Goal: Information Seeking & Learning: Learn about a topic

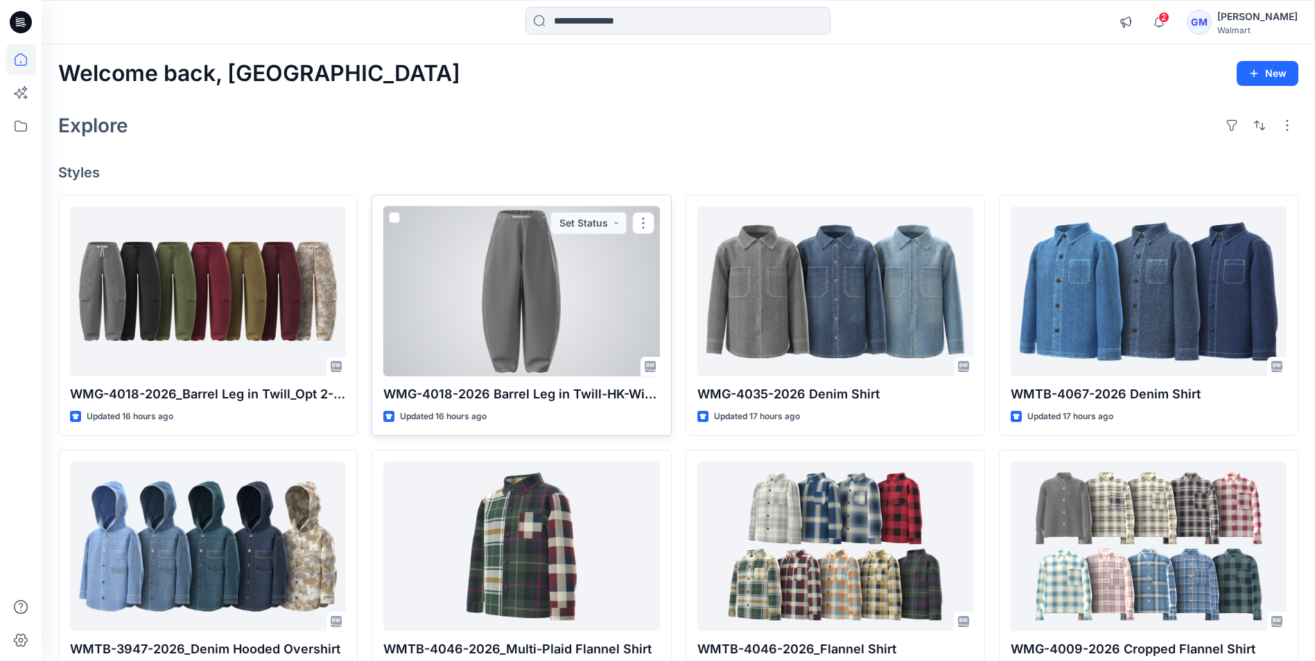
click at [561, 317] on div at bounding box center [521, 292] width 276 height 170
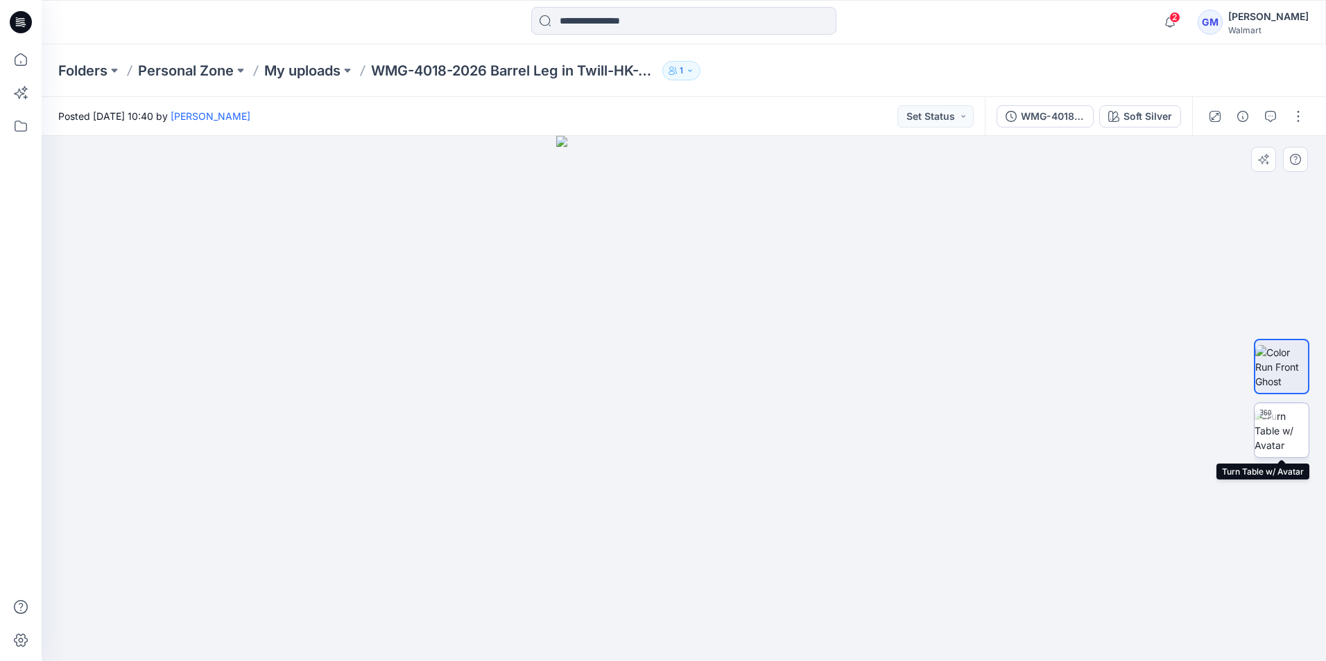
click at [1267, 424] on div at bounding box center [1265, 415] width 22 height 22
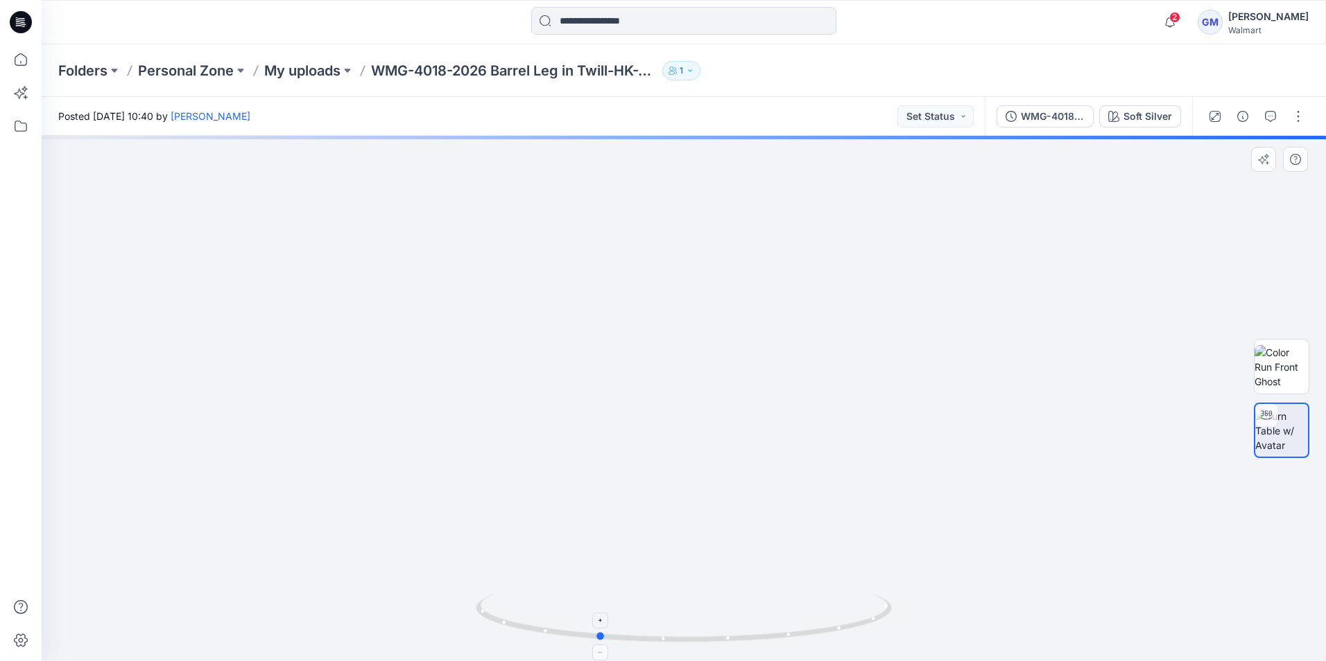
drag, startPoint x: 682, startPoint y: 637, endPoint x: 596, endPoint y: 623, distance: 87.2
click at [596, 623] on icon at bounding box center [685, 620] width 419 height 52
drag, startPoint x: 684, startPoint y: 514, endPoint x: 713, endPoint y: -30, distance: 545.1
click at [713, 0] on html "2 Notifications KV [PERSON_NAME] mentioned you in a comment on WMTB-4057-2026 B…" at bounding box center [663, 330] width 1326 height 661
drag, startPoint x: 702, startPoint y: 485, endPoint x: 742, endPoint y: 257, distance: 231.6
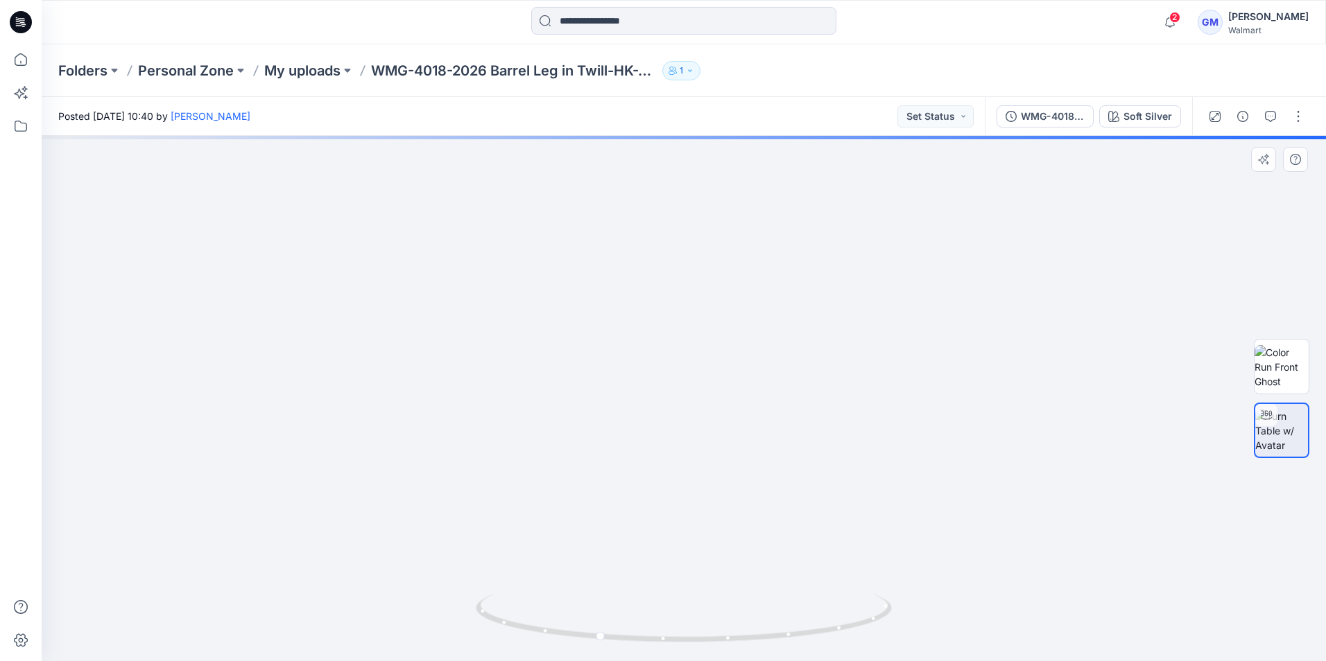
click at [742, 257] on img at bounding box center [683, 115] width 1092 height 1092
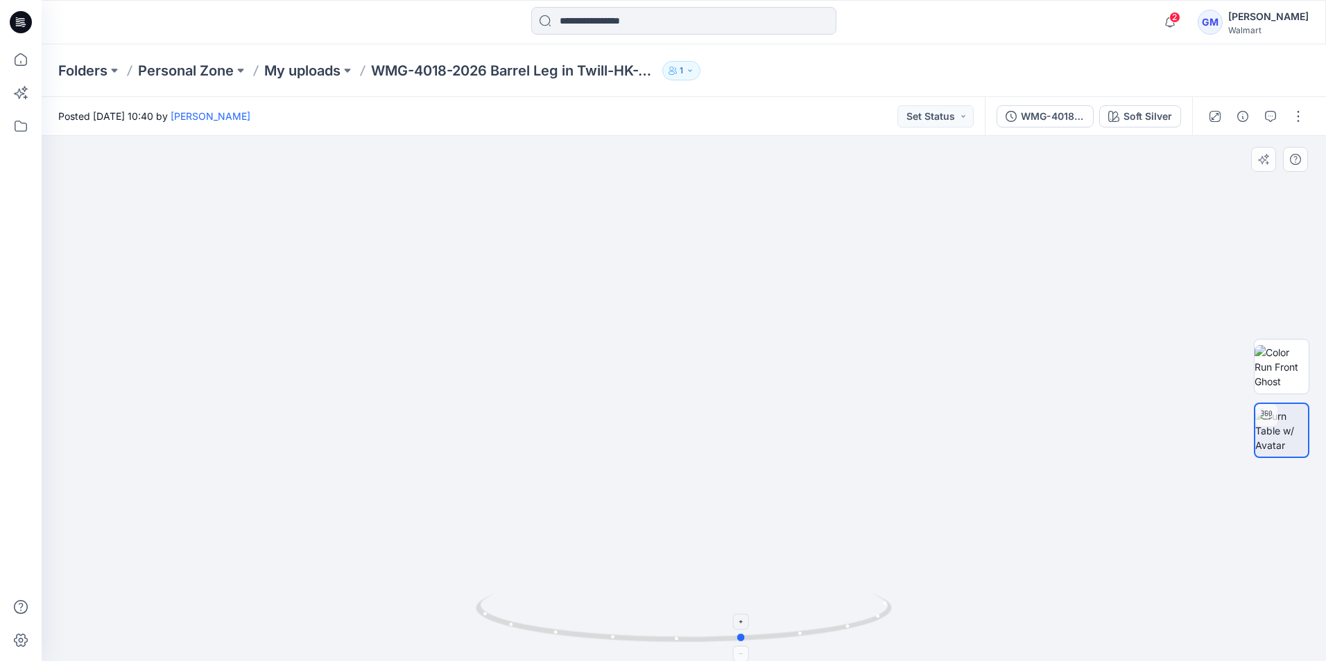
drag, startPoint x: 605, startPoint y: 641, endPoint x: 751, endPoint y: 636, distance: 145.7
click at [751, 636] on icon at bounding box center [685, 620] width 419 height 52
click at [24, 17] on icon at bounding box center [21, 22] width 22 height 22
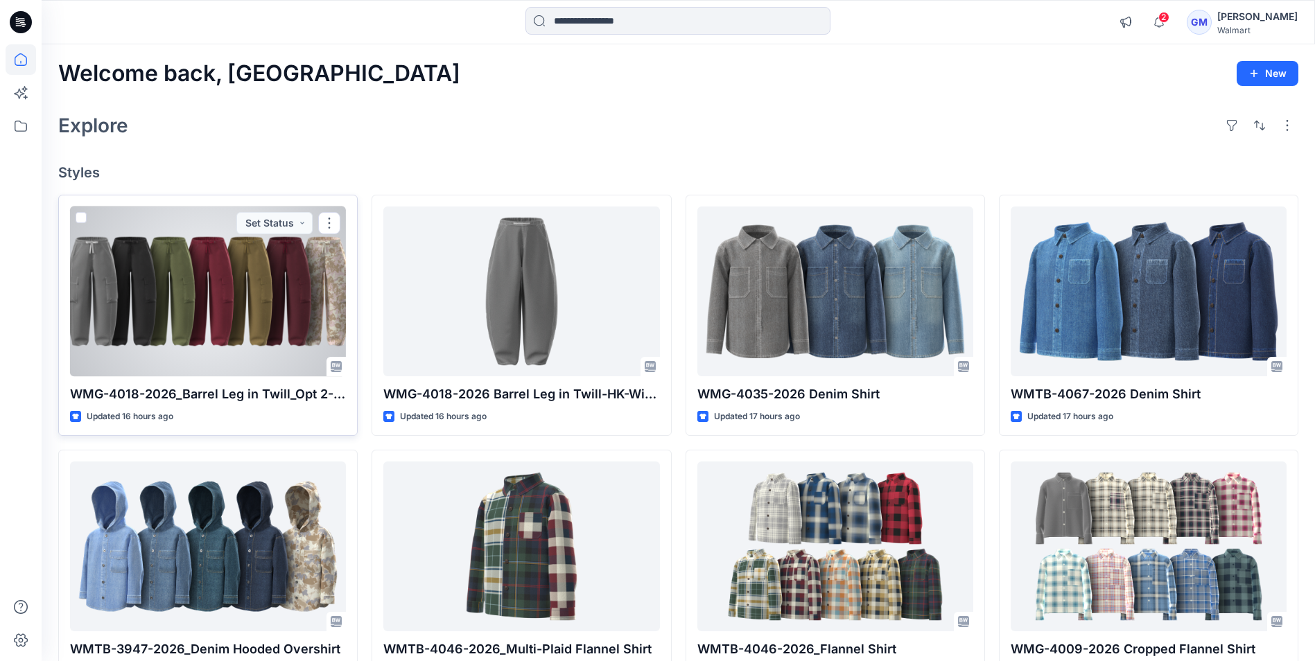
click at [279, 313] on div at bounding box center [208, 292] width 276 height 170
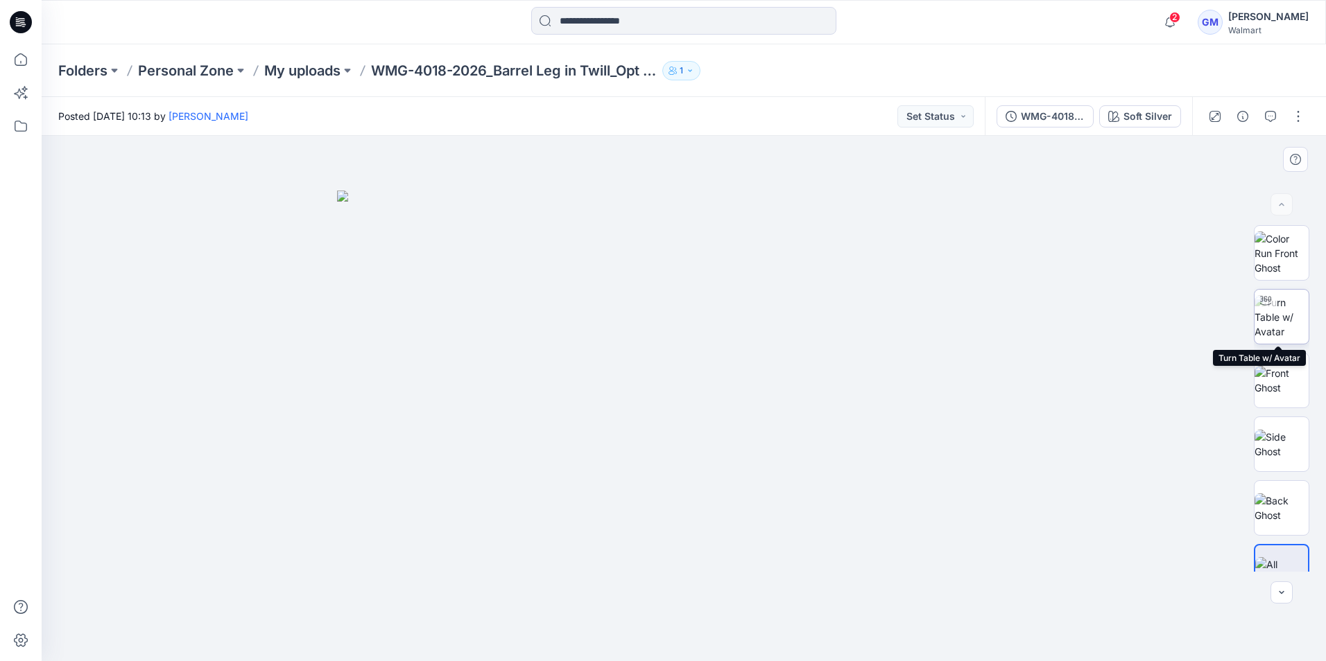
click at [1288, 325] on img at bounding box center [1281, 317] width 54 height 44
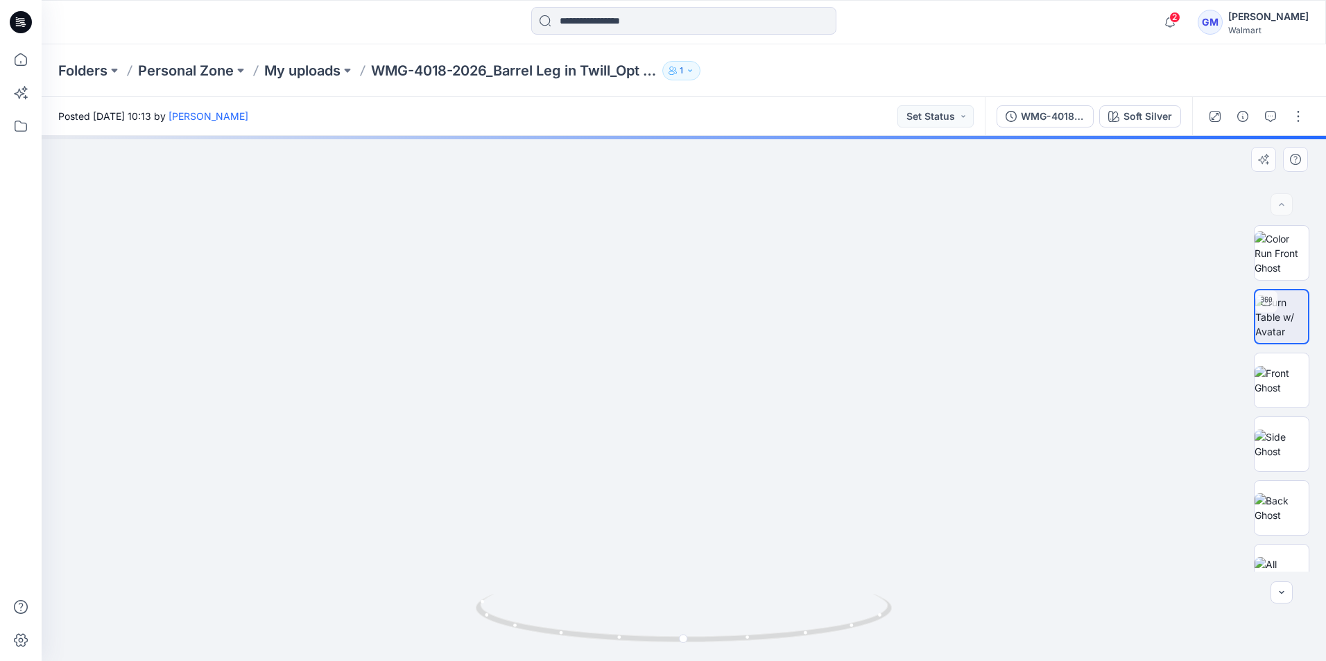
drag, startPoint x: 729, startPoint y: 519, endPoint x: 731, endPoint y: 214, distance: 304.4
drag, startPoint x: 762, startPoint y: 478, endPoint x: 797, endPoint y: 112, distance: 368.4
click at [797, 112] on div "Posted [DATE] 10:13 by [PERSON_NAME] Set Status WMG-4018-2026_Rev2_Barrel Leg i…" at bounding box center [684, 379] width 1284 height 564
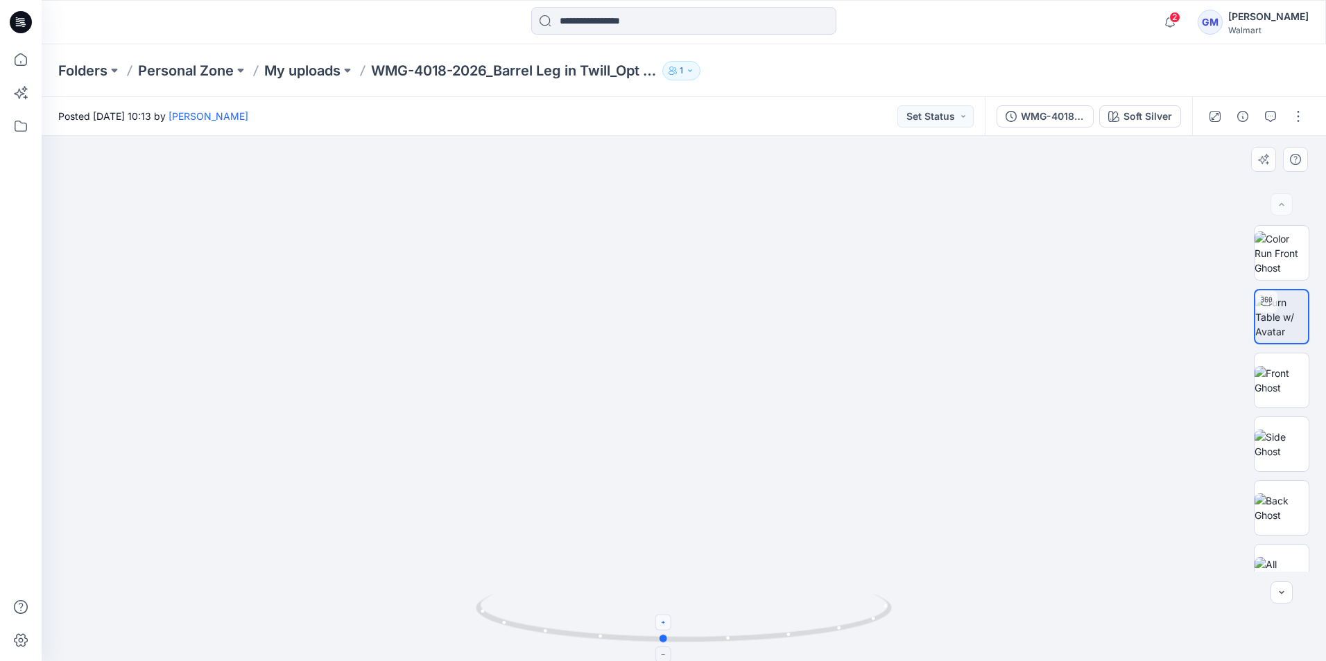
drag, startPoint x: 684, startPoint y: 645, endPoint x: 664, endPoint y: 625, distance: 28.9
click at [664, 625] on icon at bounding box center [685, 620] width 419 height 52
click at [23, 23] on icon at bounding box center [23, 22] width 6 height 1
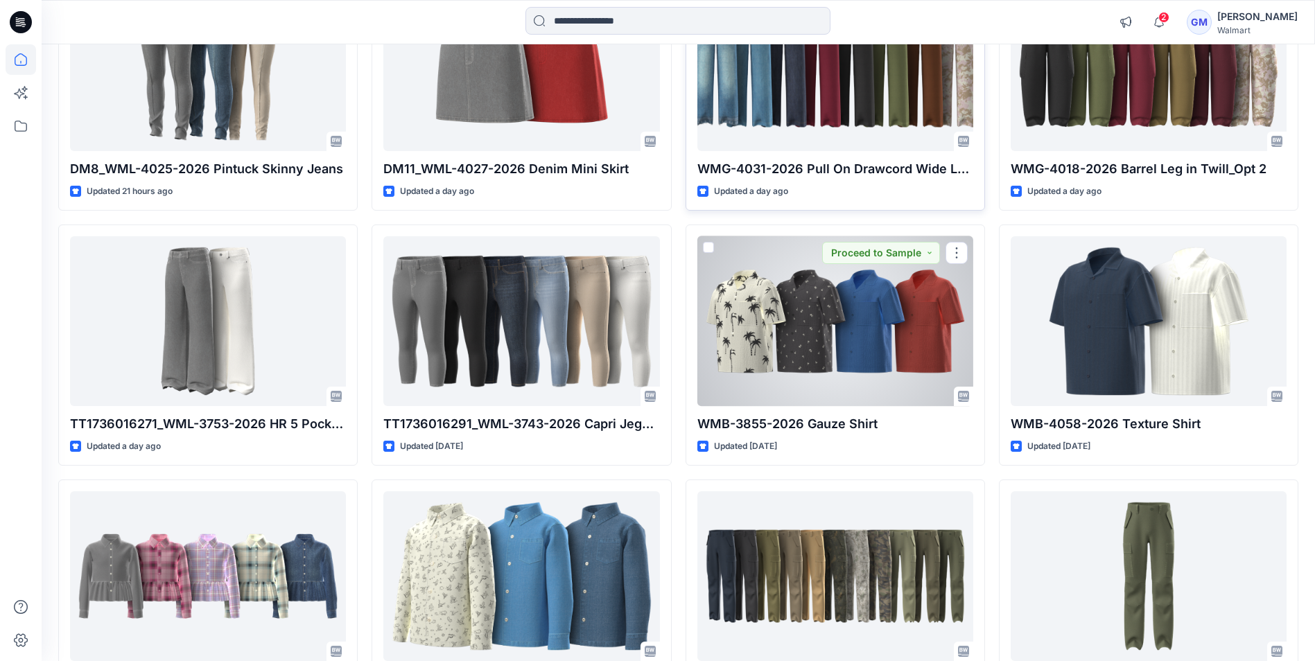
scroll to position [763, 0]
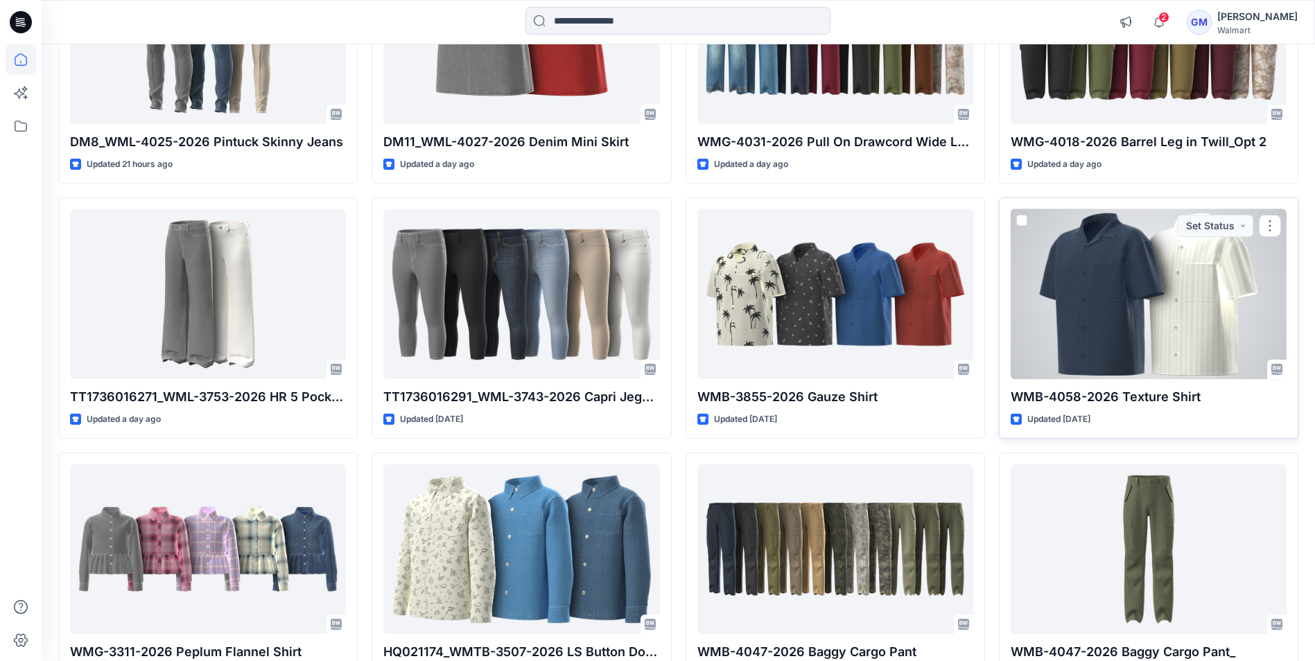
click at [1152, 338] on div at bounding box center [1149, 294] width 276 height 170
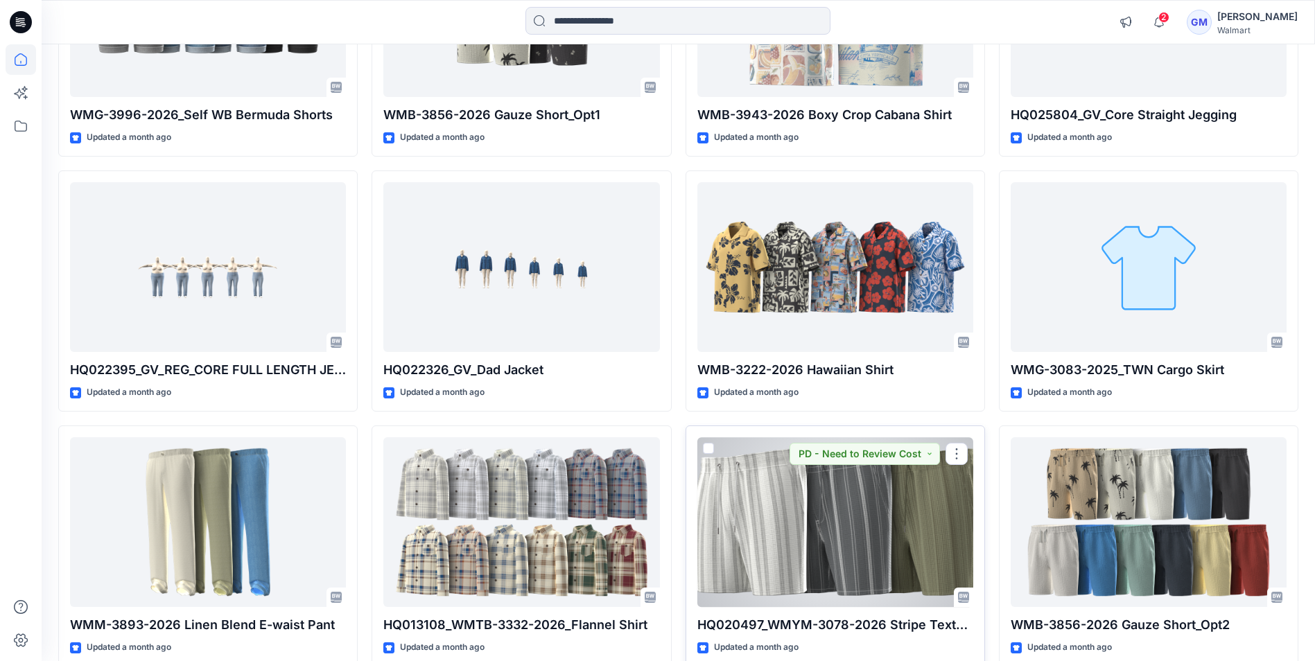
scroll to position [11782, 0]
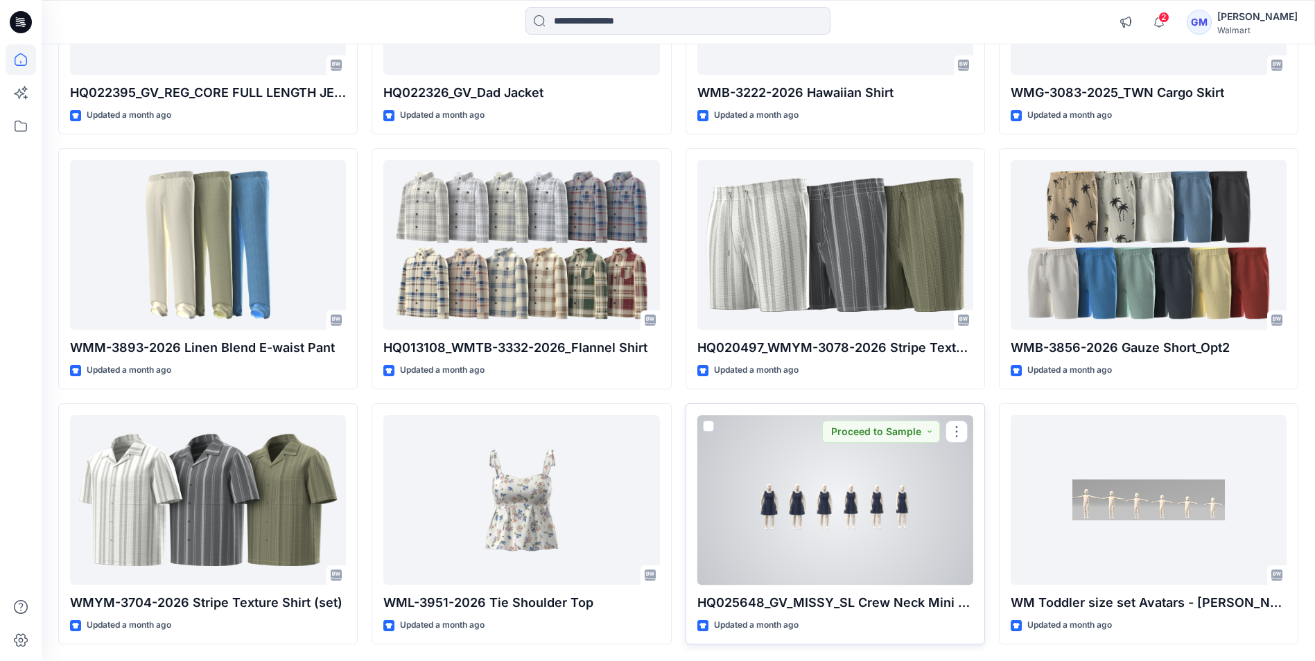
click at [827, 548] on div at bounding box center [835, 500] width 276 height 170
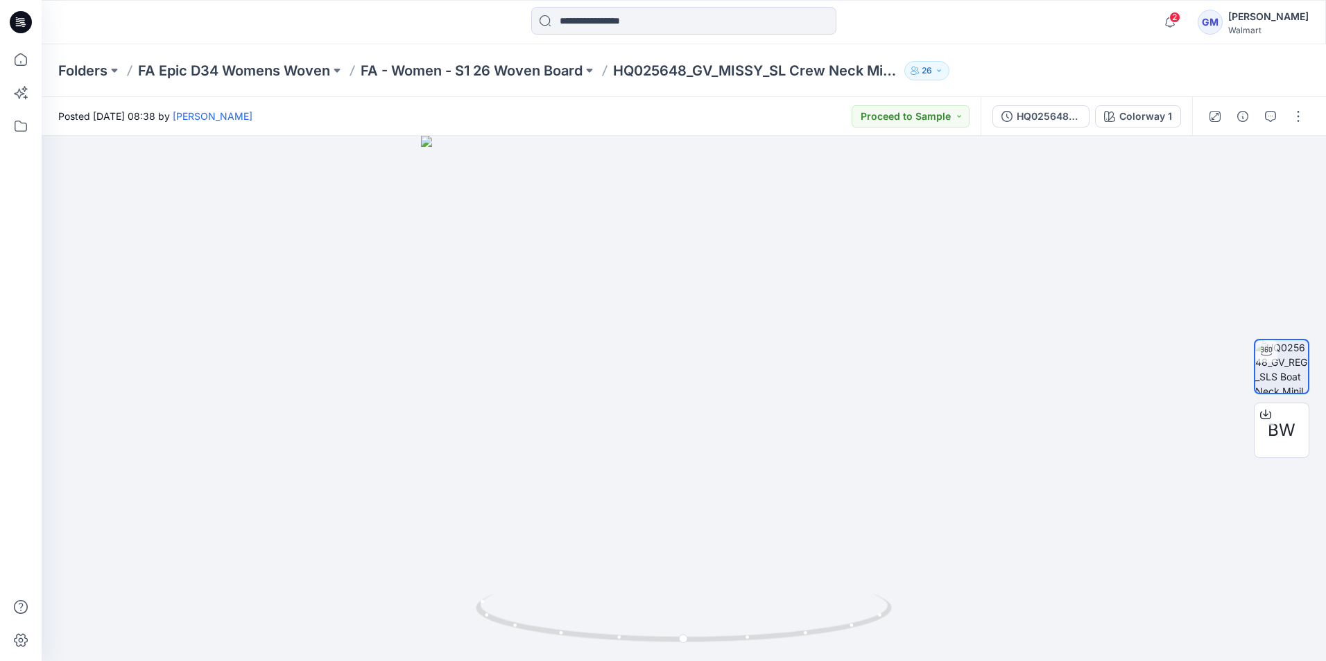
click at [21, 26] on icon at bounding box center [19, 25] width 6 height 1
